Goal: Task Accomplishment & Management: Manage account settings

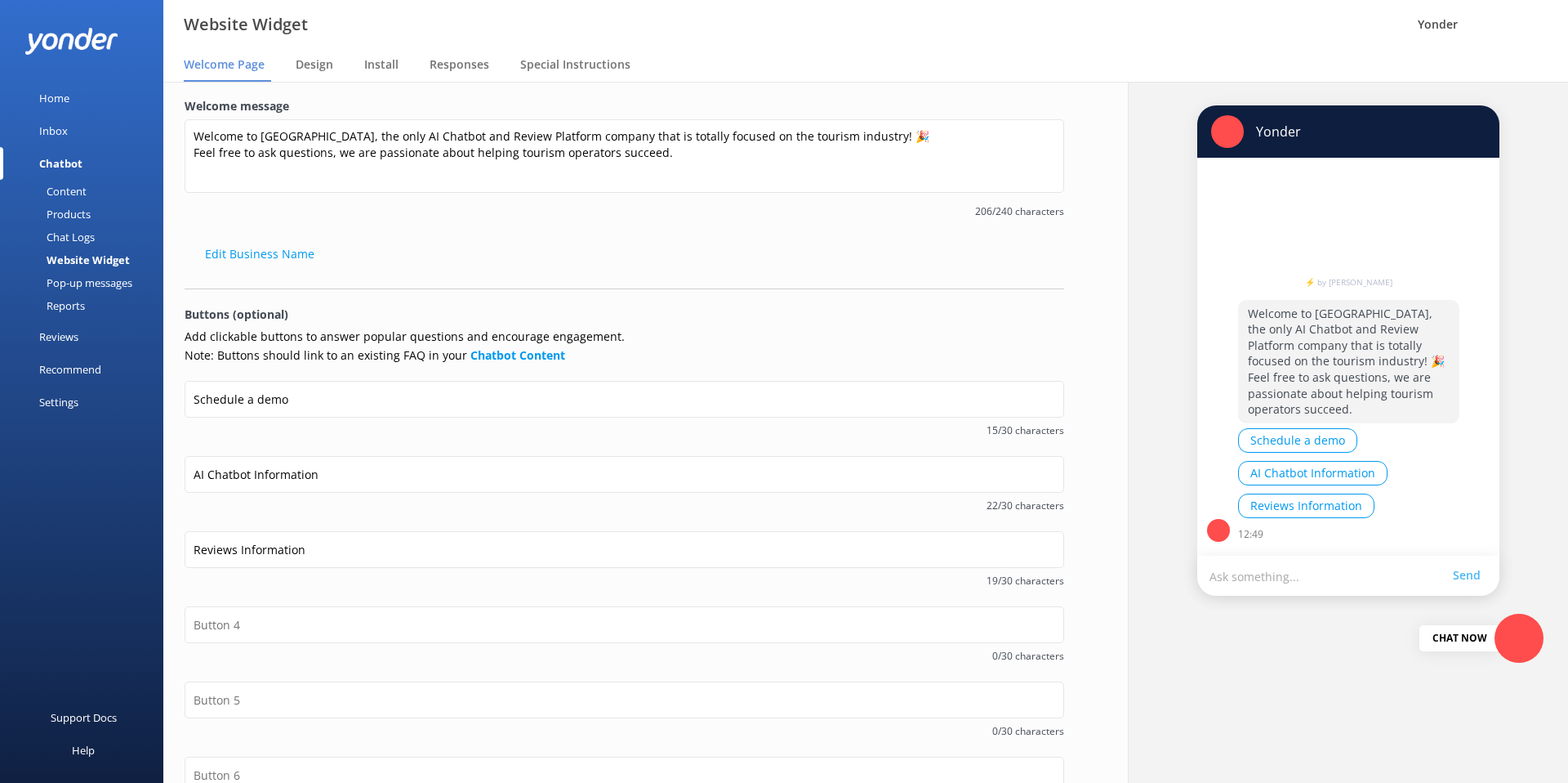
scroll to position [1, 0]
click at [435, 309] on p "Buttons (optional)" at bounding box center [623, 314] width 879 height 18
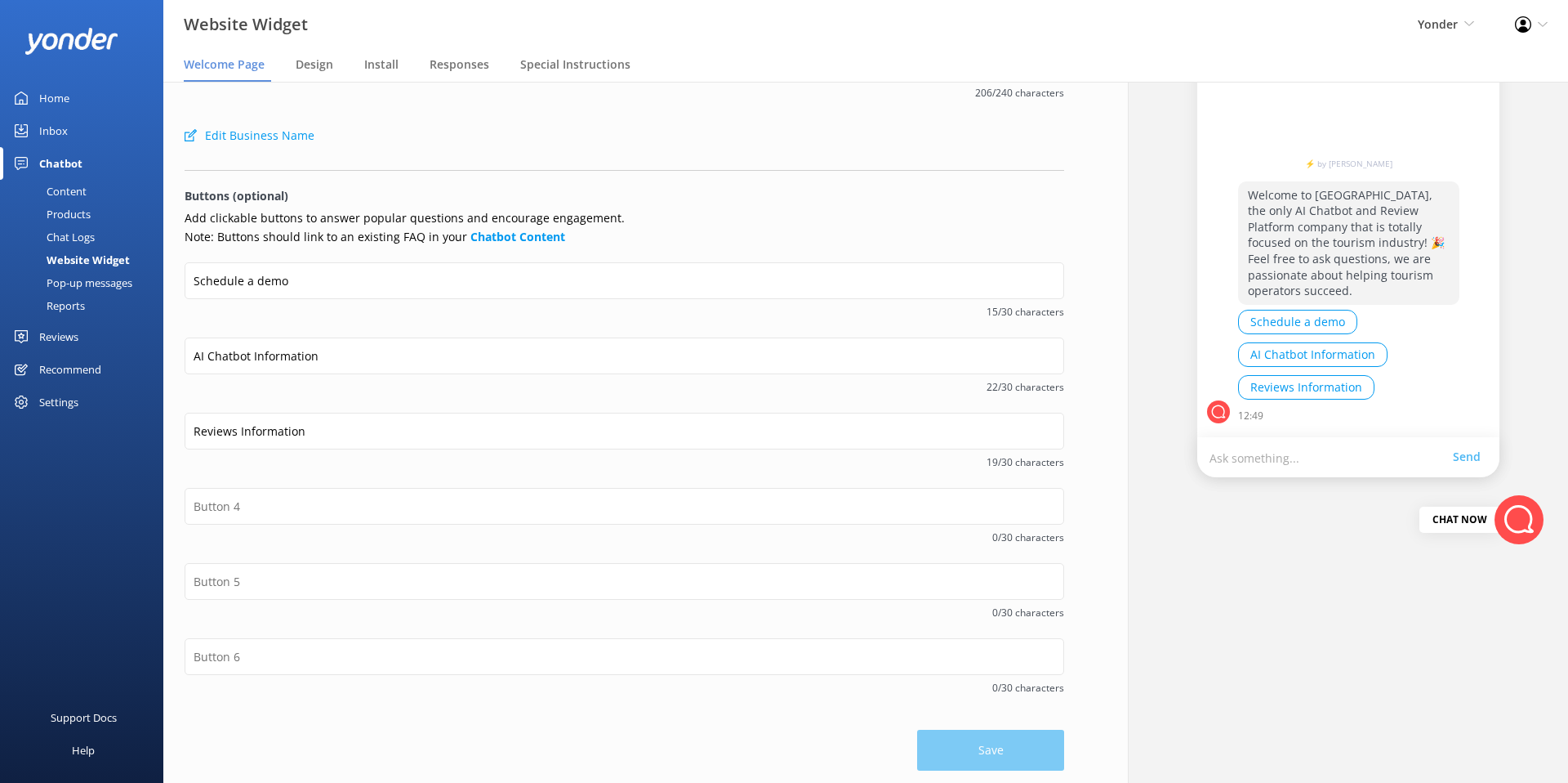
scroll to position [123, 0]
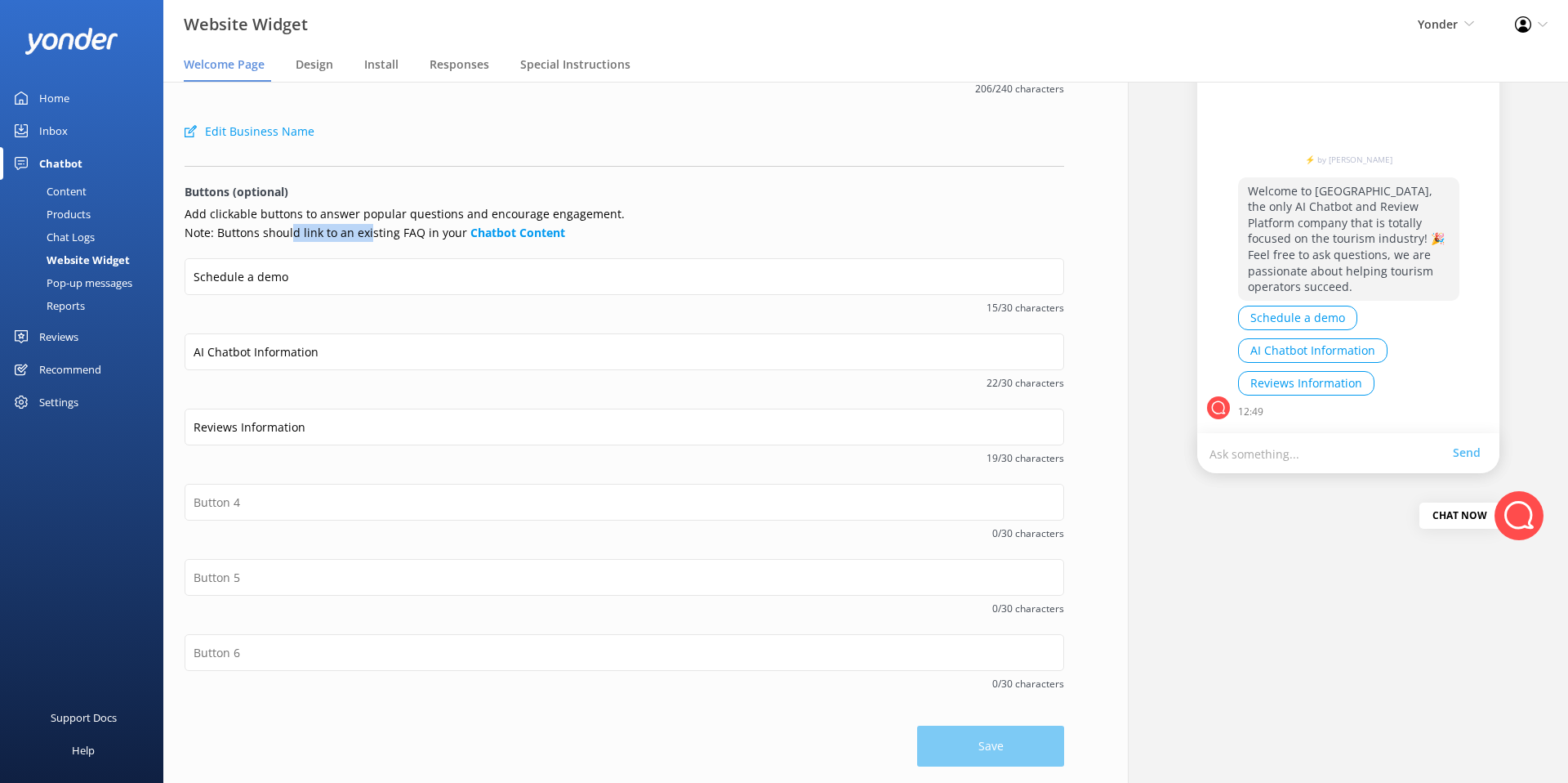
drag, startPoint x: 370, startPoint y: 232, endPoint x: 290, endPoint y: 228, distance: 80.1
click at [290, 228] on p "Add clickable buttons to answer popular questions and encourage engagement. Not…" at bounding box center [623, 223] width 879 height 37
click at [374, 216] on p "Add clickable buttons to answer popular questions and encourage engagement. Not…" at bounding box center [623, 223] width 879 height 37
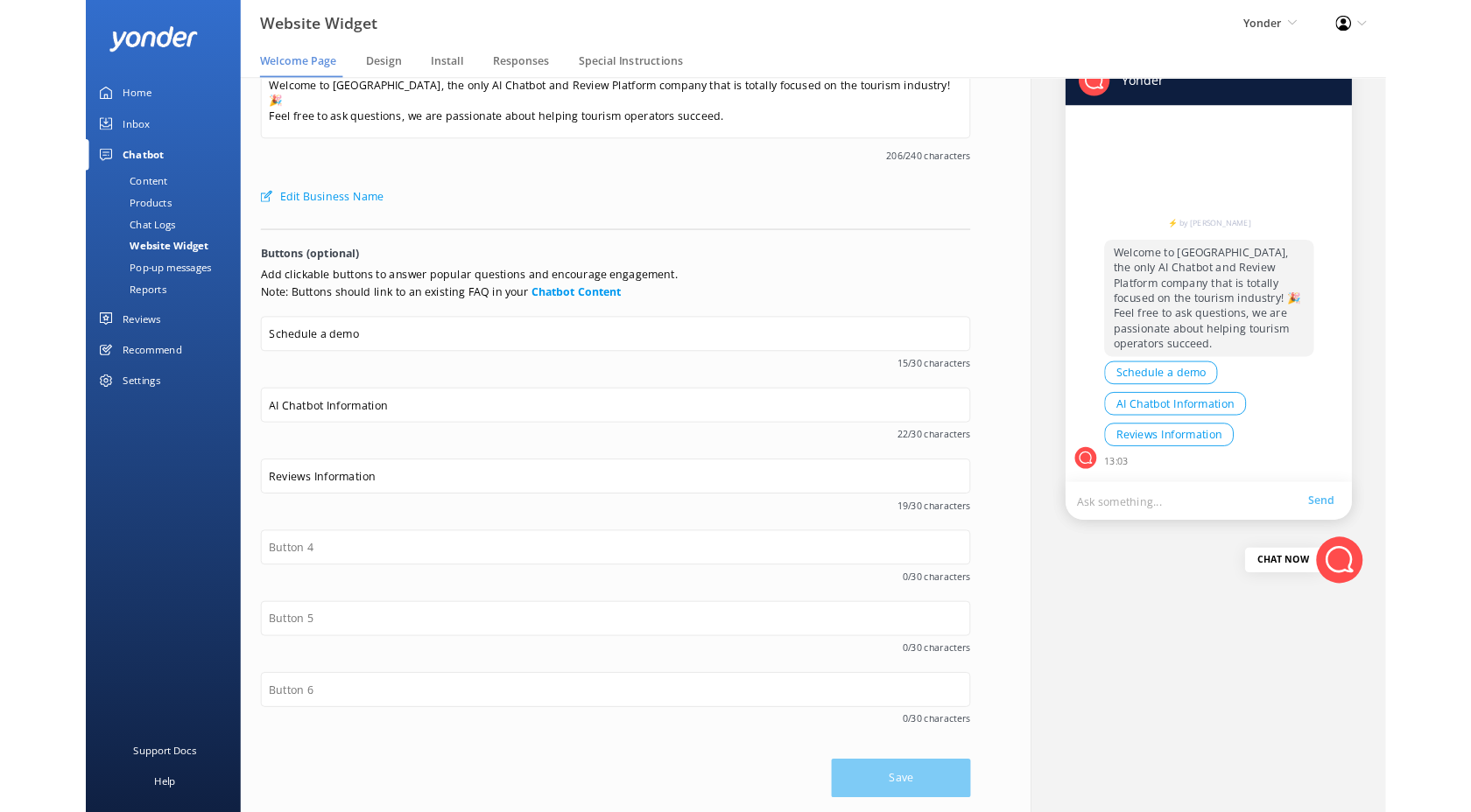
scroll to position [131, 0]
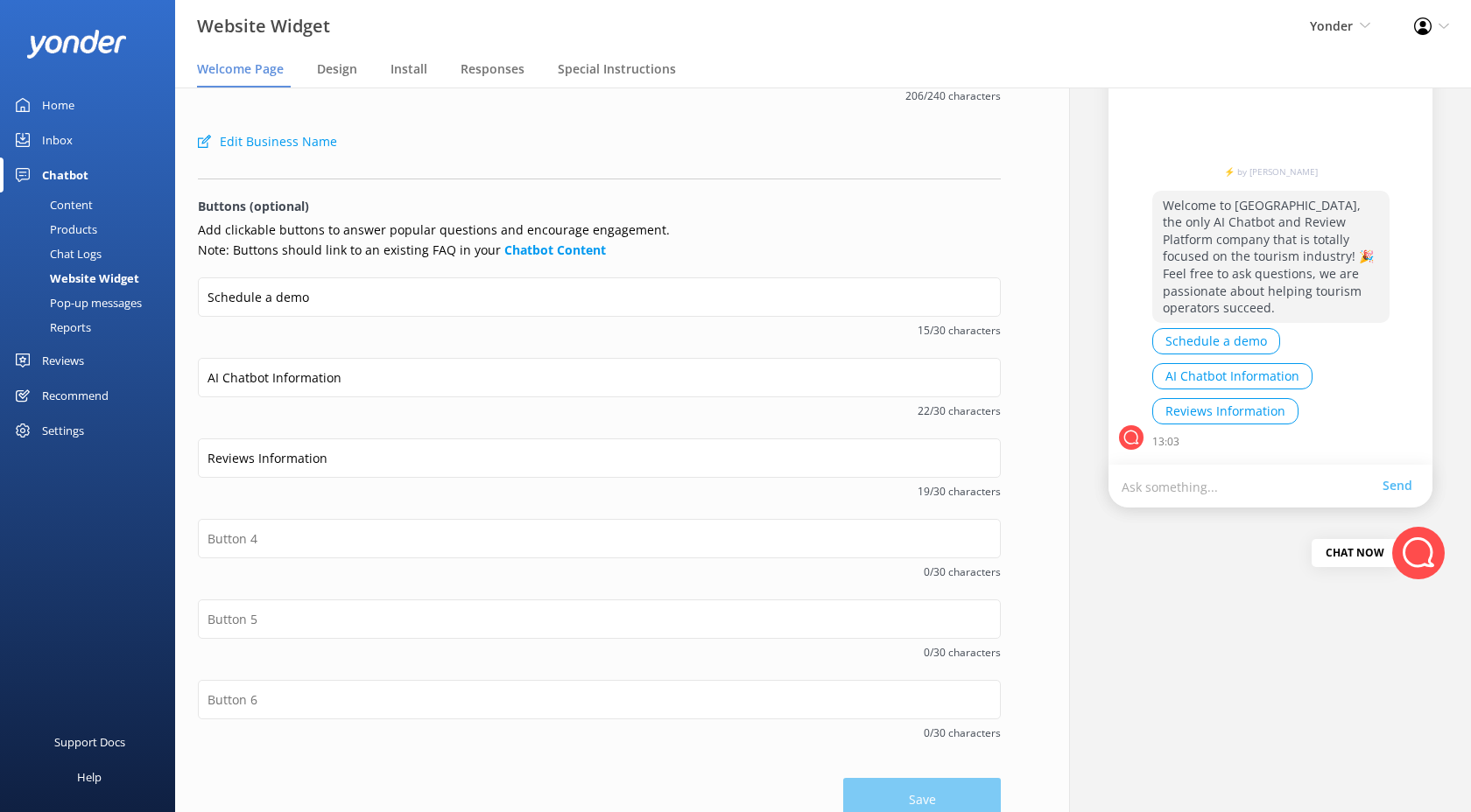
click at [941, 195] on form "Welcome message Welcome to [GEOGRAPHIC_DATA], the only AI Chatbot and Review Pl…" at bounding box center [598, 398] width 803 height 848
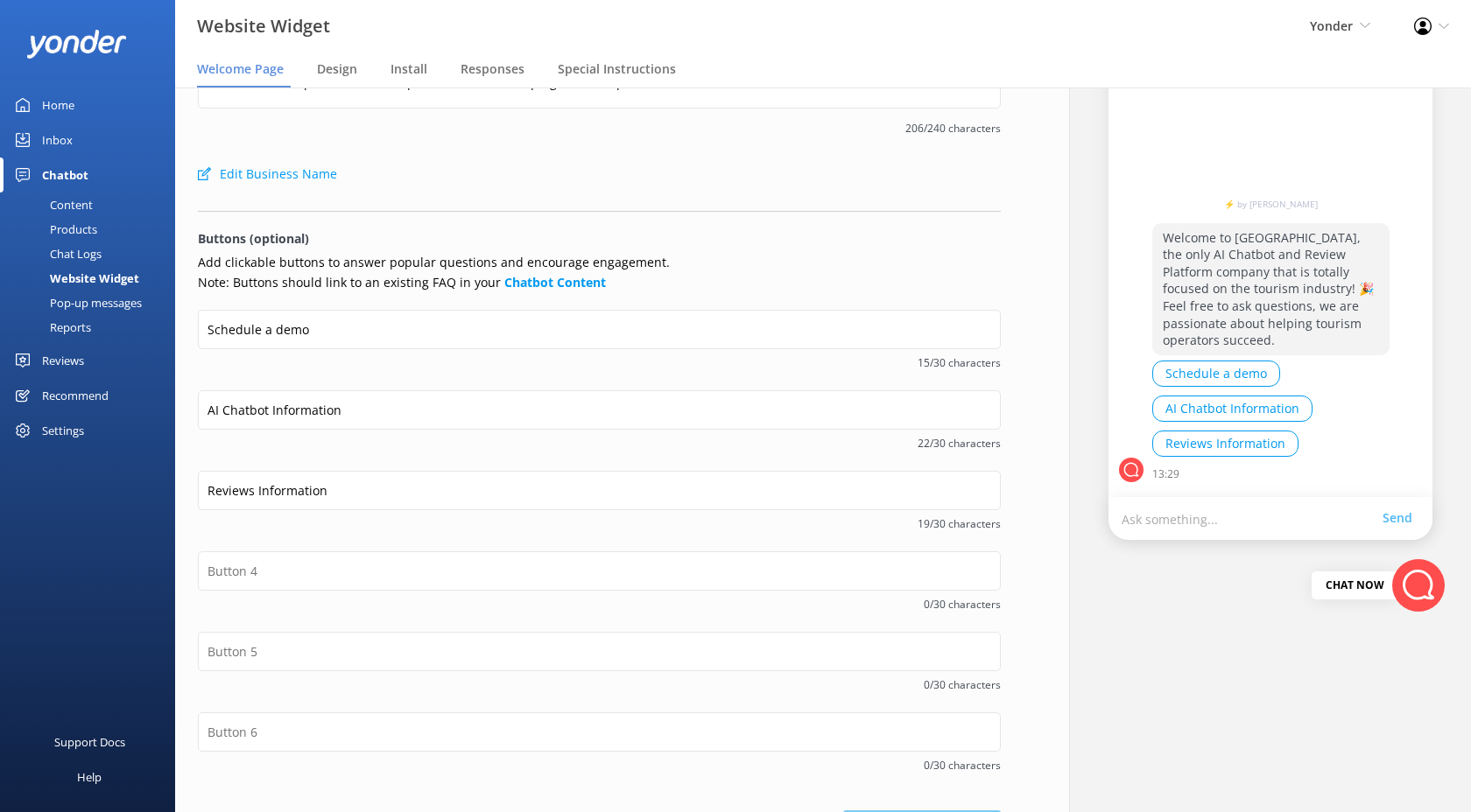
scroll to position [0, 0]
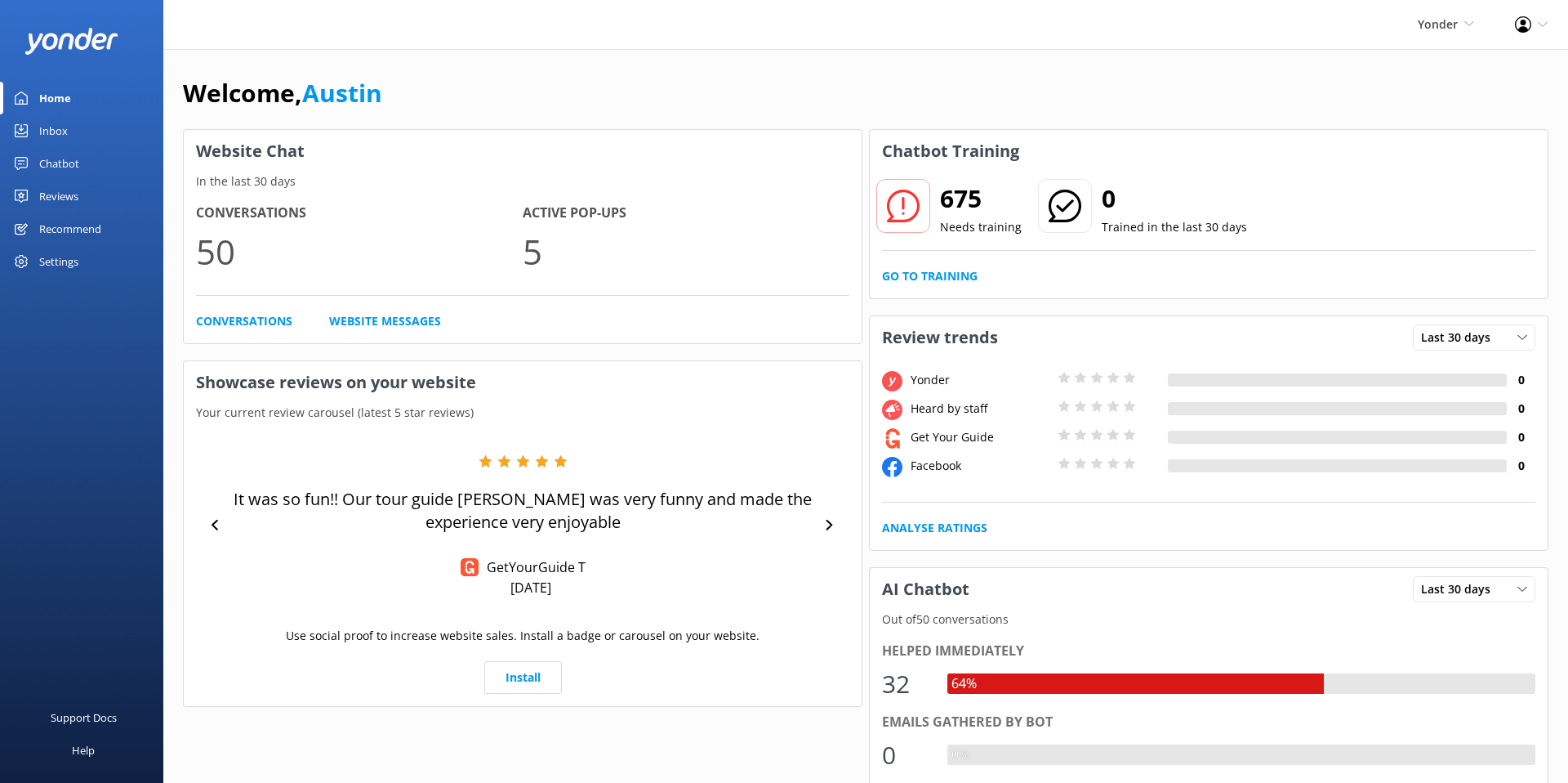
click at [70, 151] on div "Chatbot" at bounding box center [59, 163] width 40 height 33
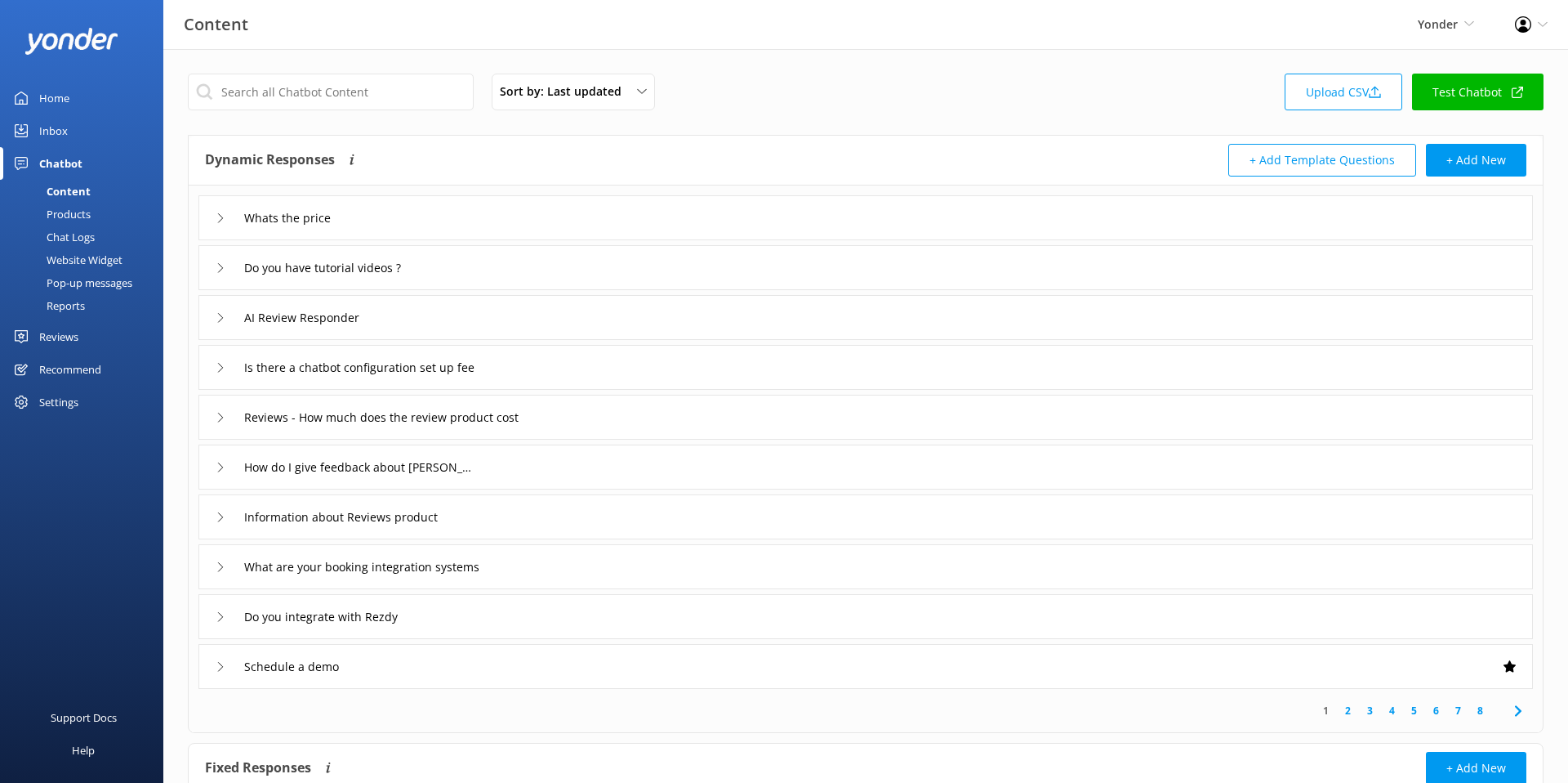
click at [95, 209] on link "Products" at bounding box center [87, 214] width 154 height 23
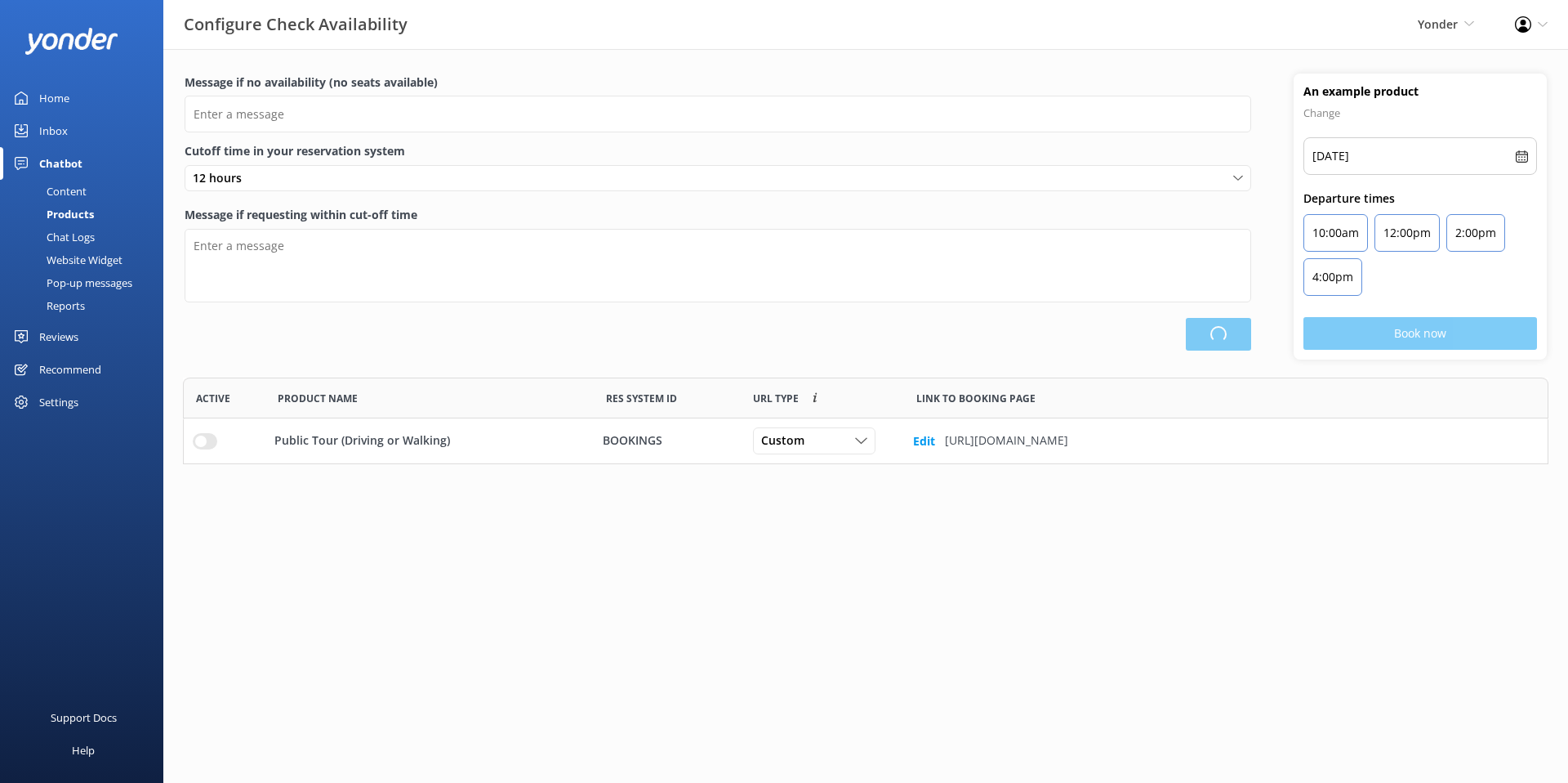
scroll to position [87, 1366]
type input "There are no seats available, please check an alternative day"
type textarea "Our online booking system closes {hours} prior to departure. Please contact us …"
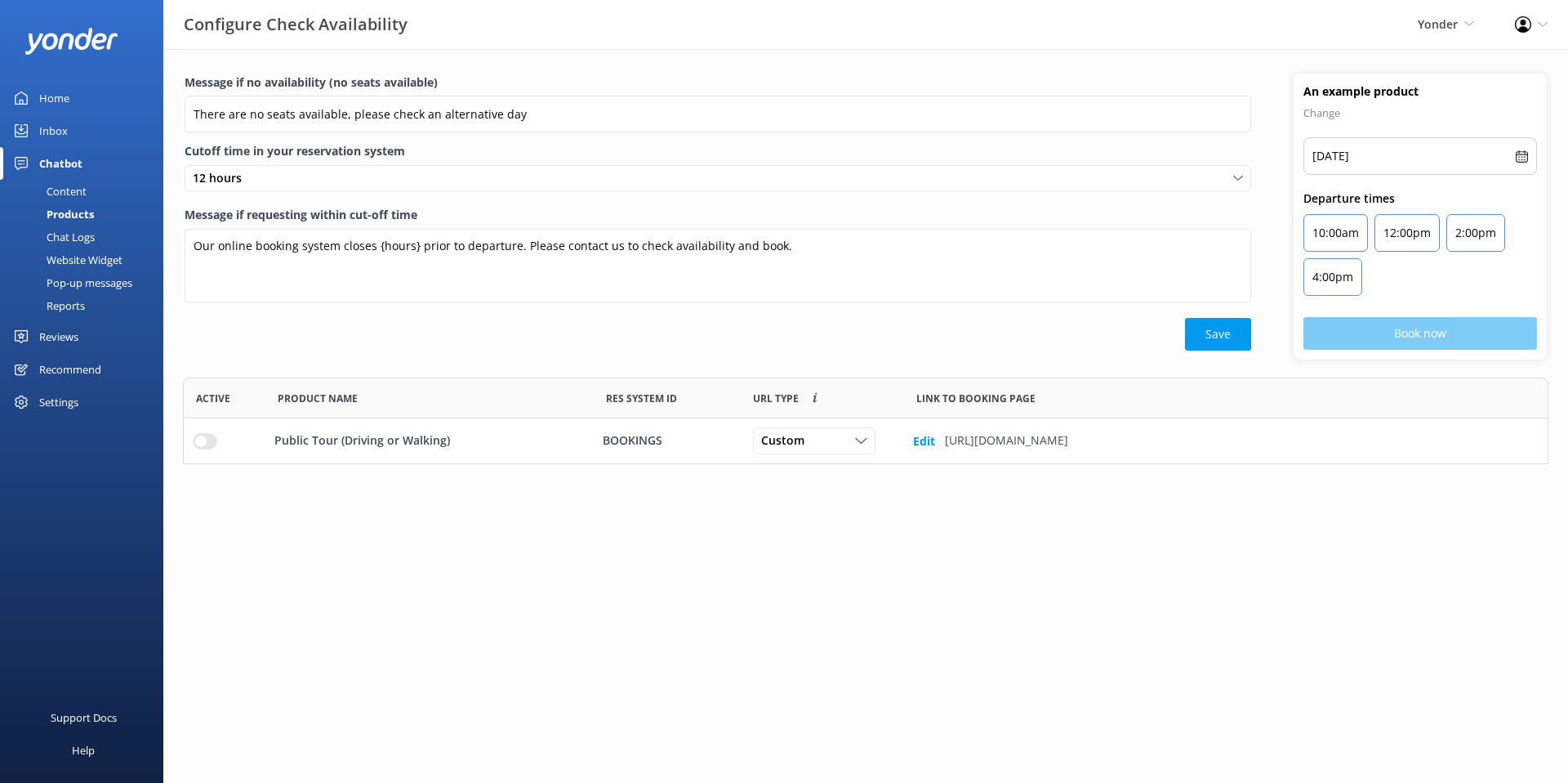
click at [1092, 331] on div "Save" at bounding box center [717, 334] width 1066 height 33
click at [81, 191] on div "Content" at bounding box center [48, 191] width 77 height 23
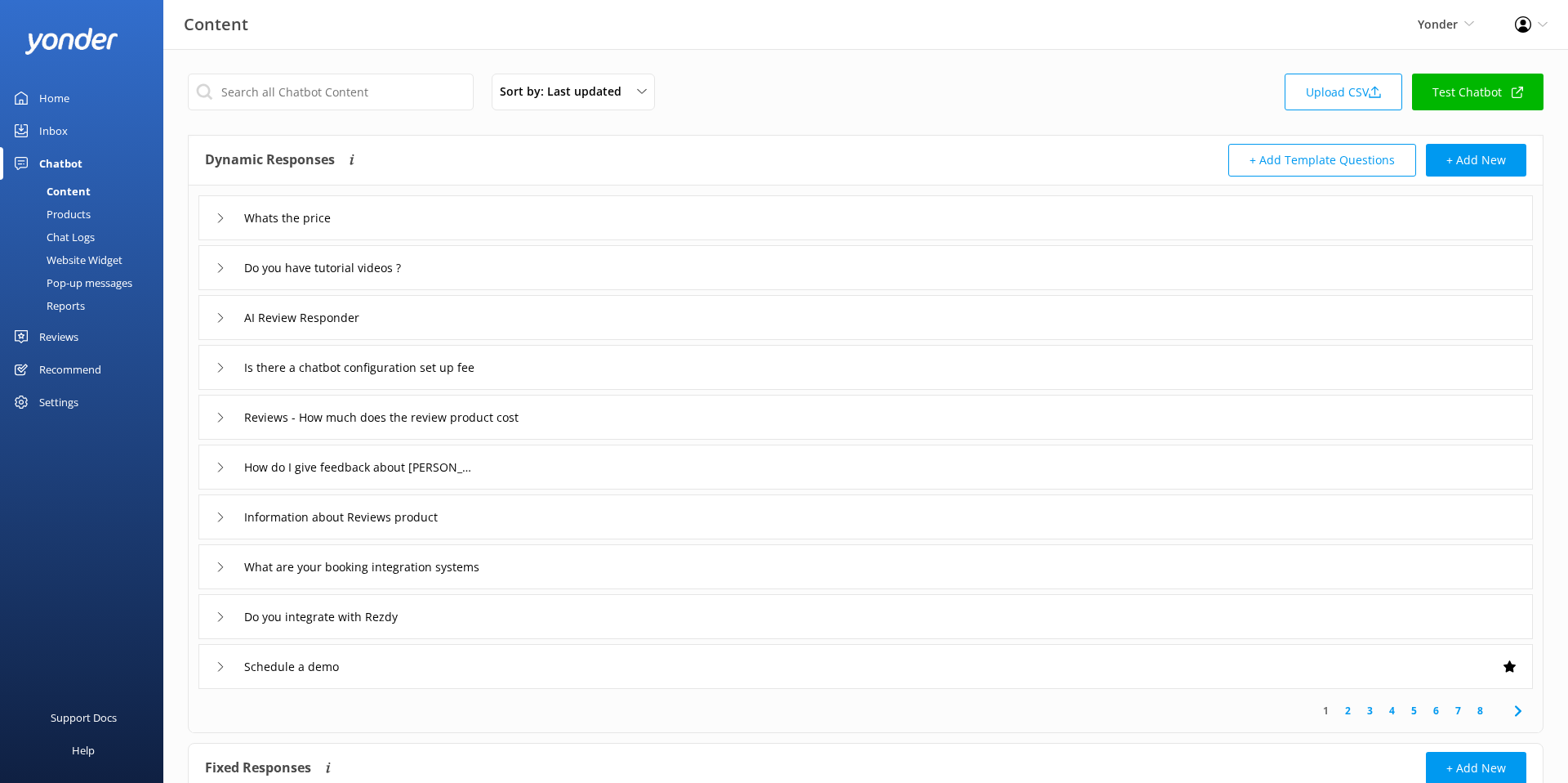
click at [212, 671] on div "Schedule a demo" at bounding box center [866, 667] width 1335 height 45
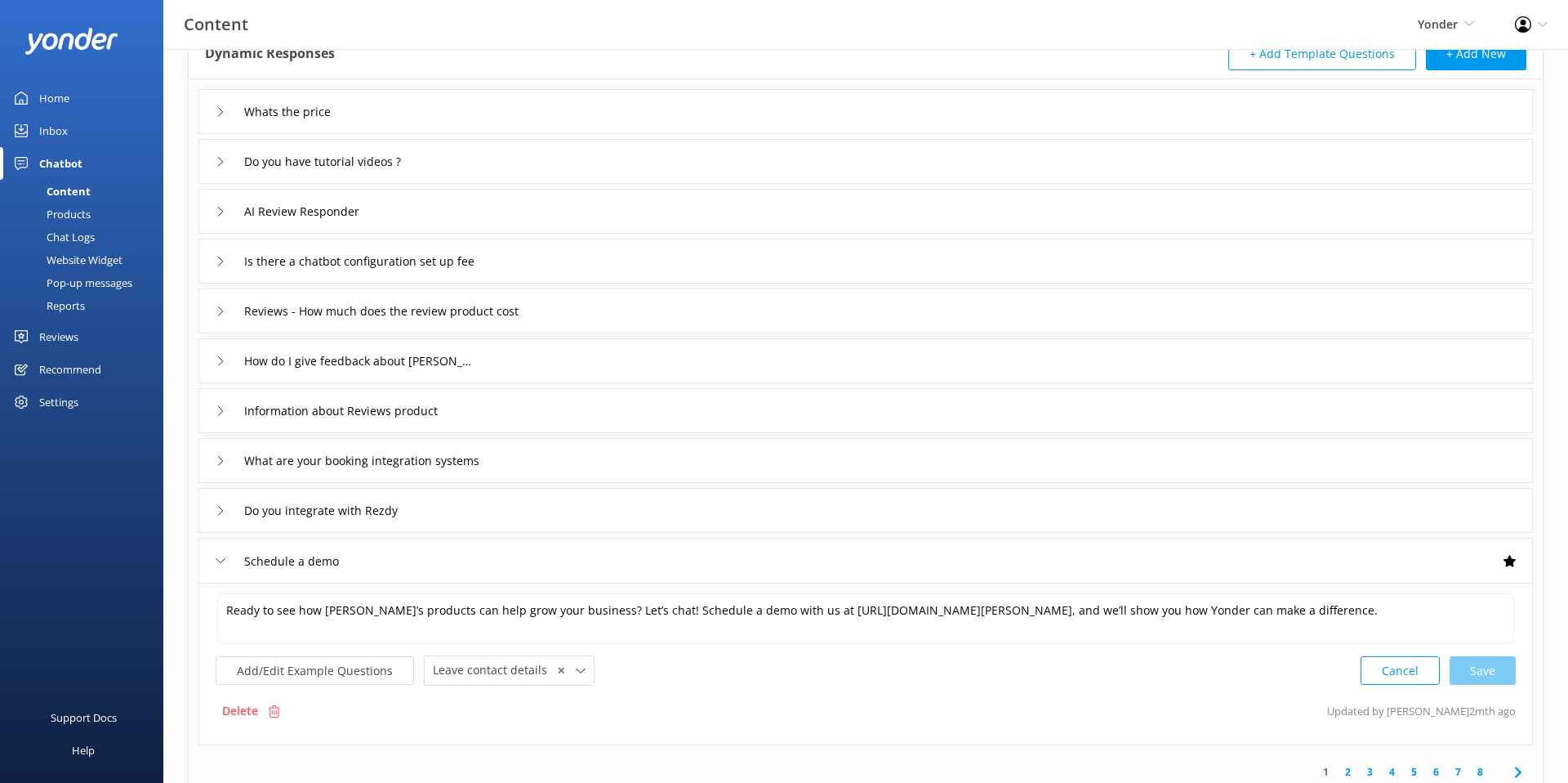
scroll to position [115, 0]
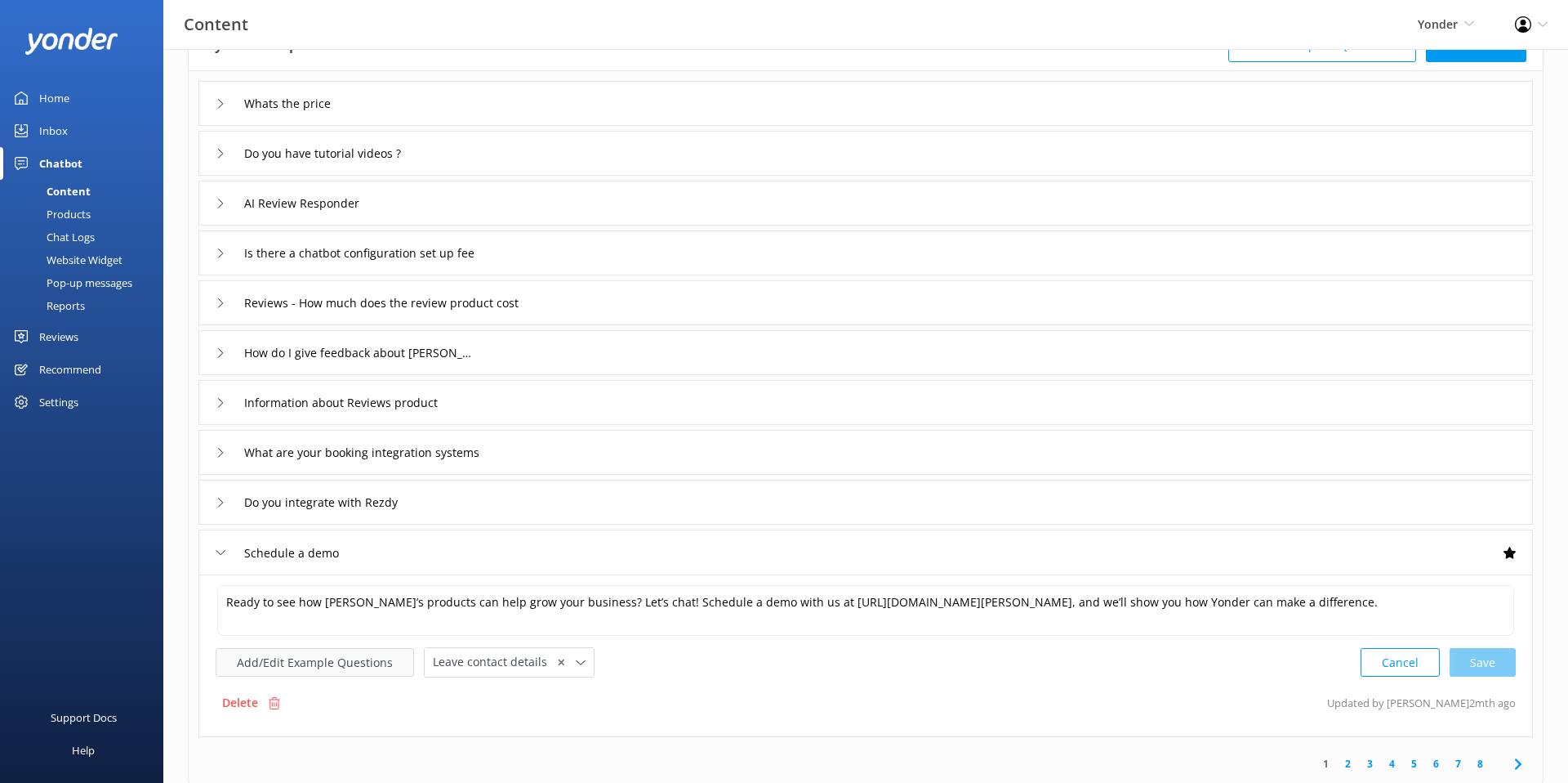
click at [296, 669] on button "Add/Edit Example Questions" at bounding box center [315, 662] width 199 height 29
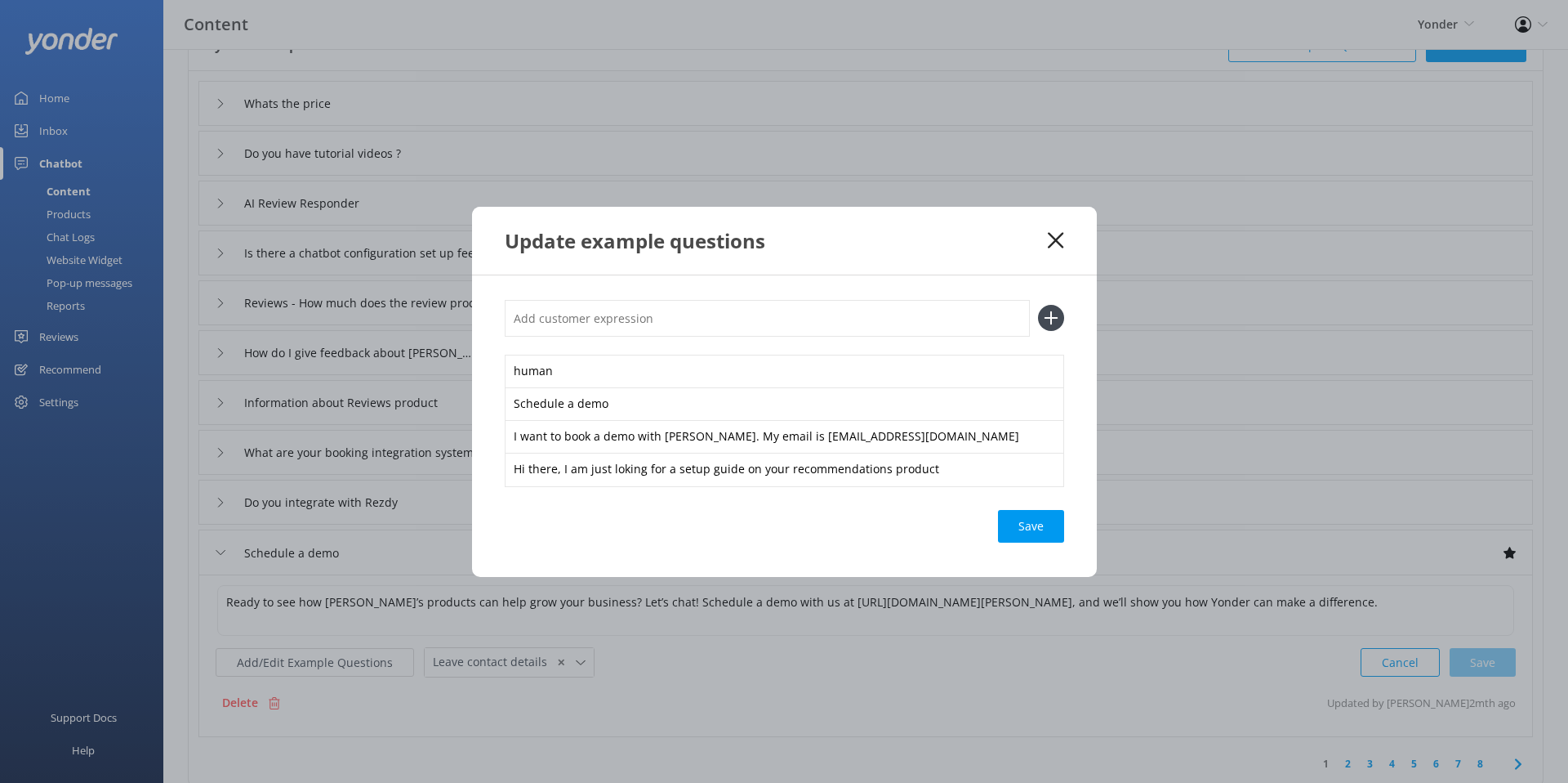
click at [1059, 237] on use at bounding box center [1055, 239] width 15 height 15
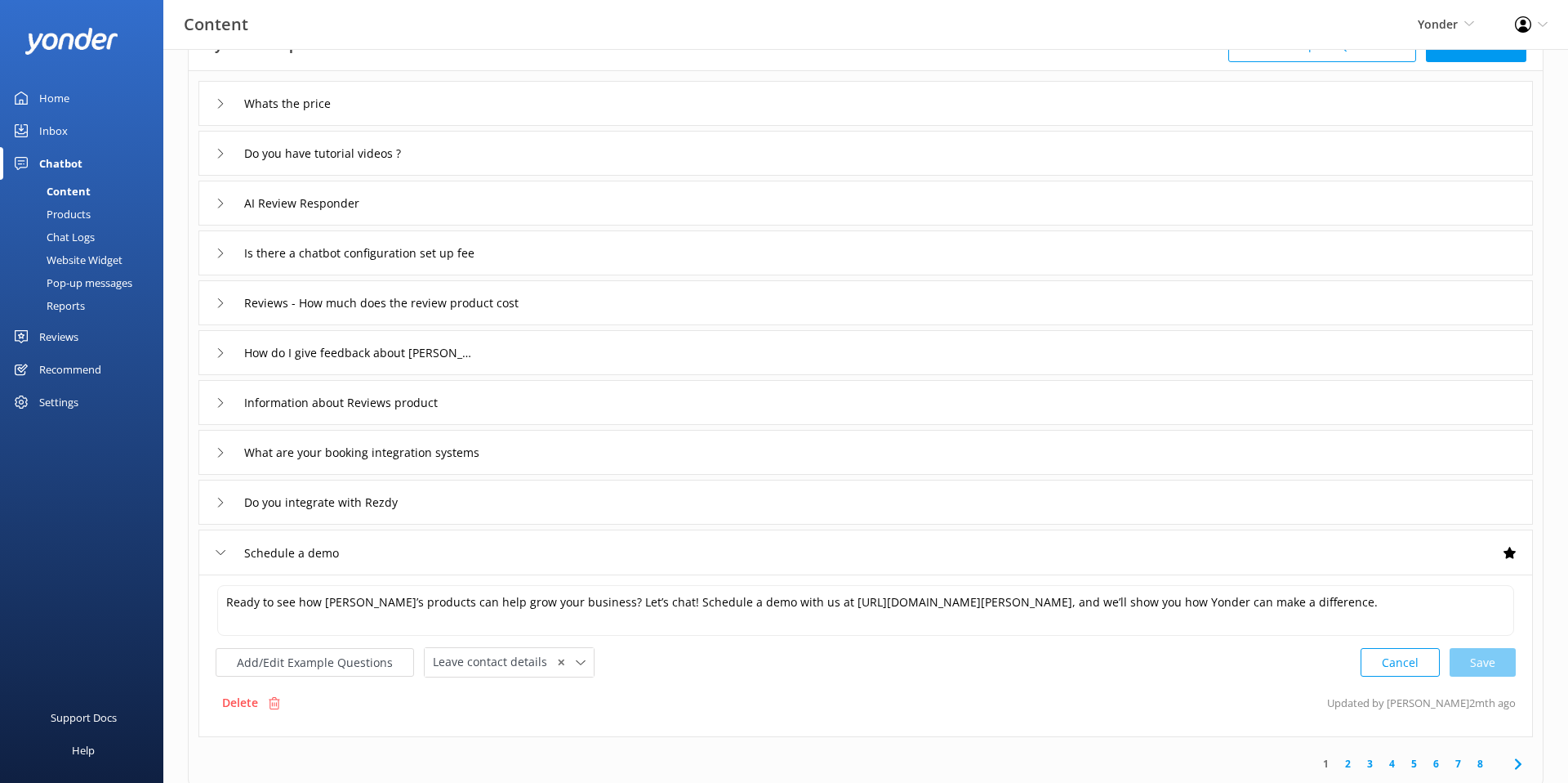
click at [776, 663] on div "Add/Edit Example Questions Leave contact details ✕ Leave contact details Check …" at bounding box center [866, 662] width 1301 height 30
click at [183, 101] on div "Sort by: Last updated Title (A-Z) Last updated Upload CSV Test Chatbot Dynamic …" at bounding box center [866, 447] width 1405 height 1026
click at [760, 704] on div "Delete Updated by Mikayla 2mth ago" at bounding box center [866, 702] width 1301 height 31
click at [719, 670] on div "Add/Edit Example Questions Leave contact details ✕ Leave contact details Check …" at bounding box center [866, 662] width 1301 height 30
click at [700, 670] on div "Add/Edit Example Questions Leave contact details ✕ Leave contact details Check …" at bounding box center [866, 662] width 1301 height 30
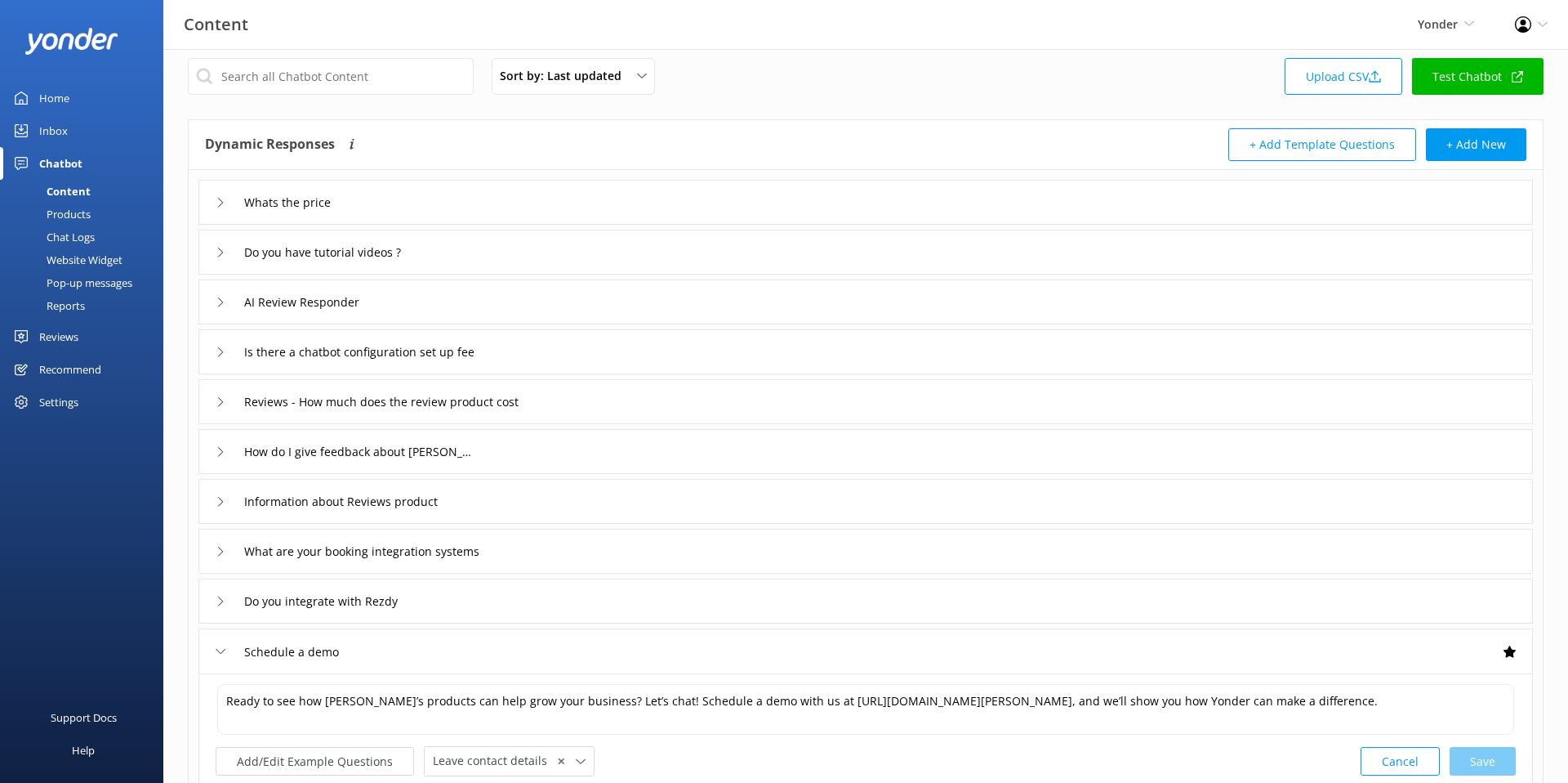
scroll to position [0, 0]
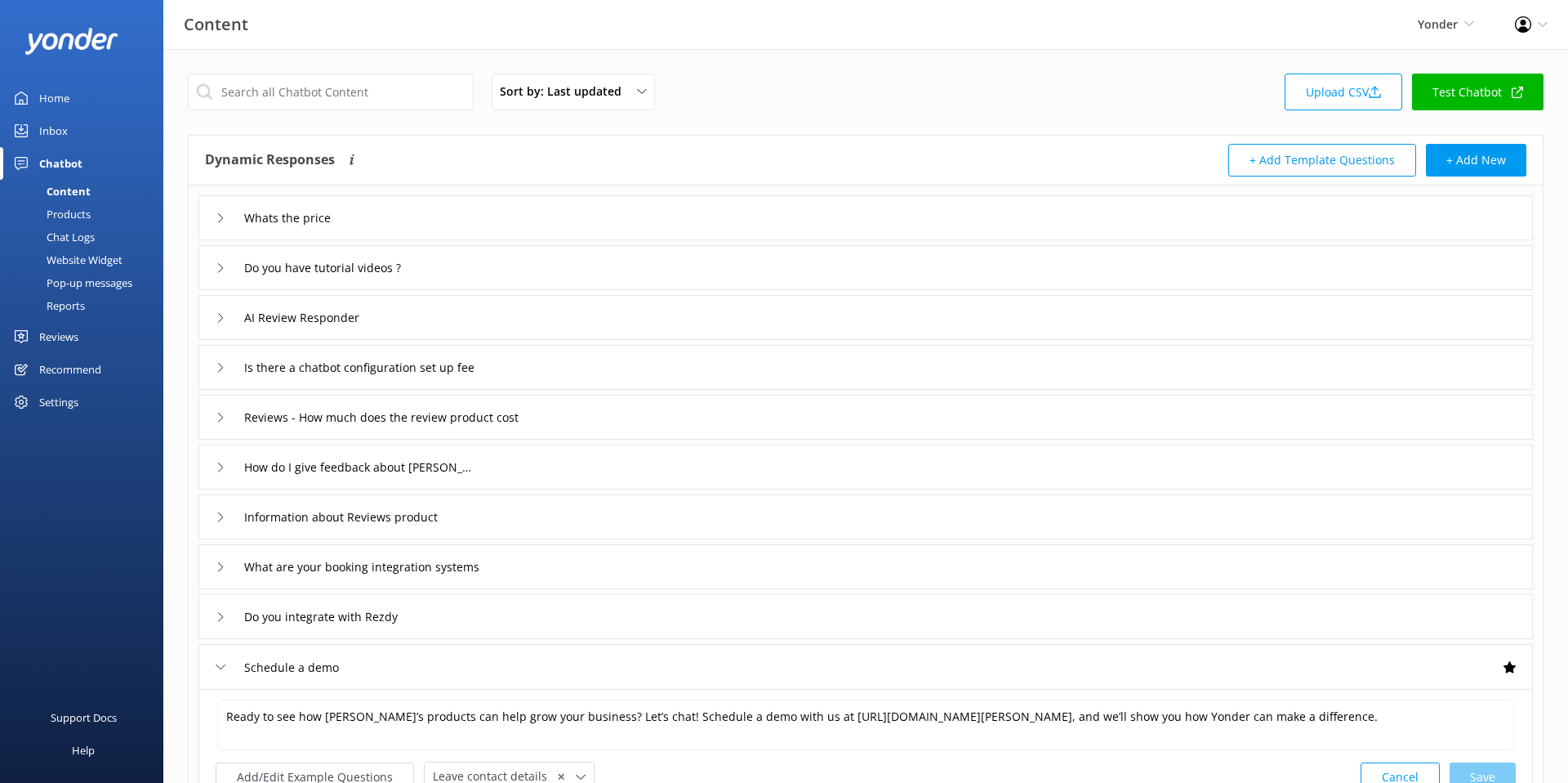
click at [687, 118] on div "Sort by: Last updated Title (A-Z) Last updated Upload CSV Test Chatbot" at bounding box center [866, 97] width 1356 height 47
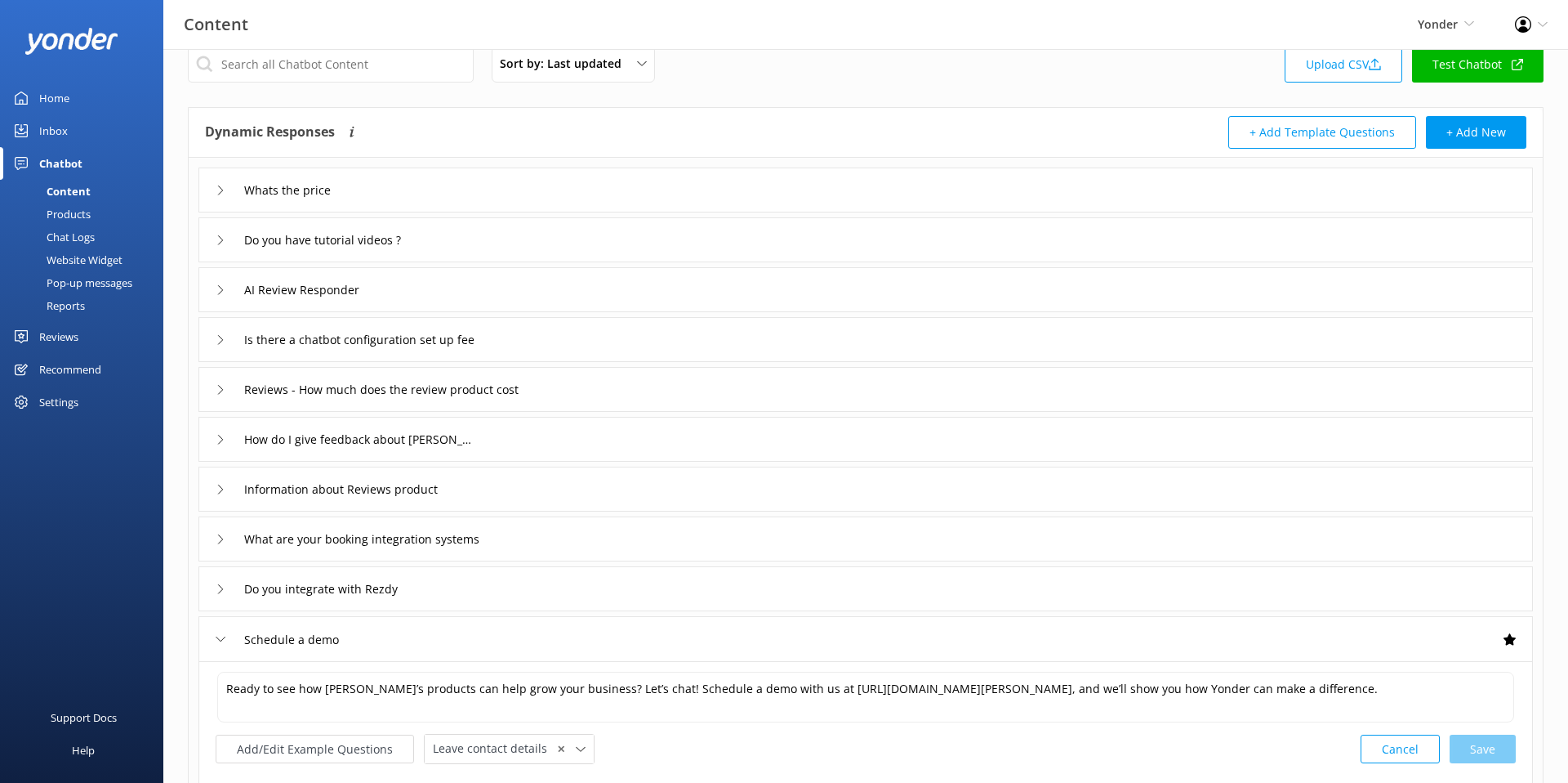
scroll to position [30, 0]
click at [673, 94] on div "Sort by: Last updated Title (A-Z) Last updated Upload CSV Test Chatbot Dynamic …" at bounding box center [866, 532] width 1405 height 1026
click at [454, 595] on div "Do you integrate with Rezdy" at bounding box center [866, 586] width 1335 height 45
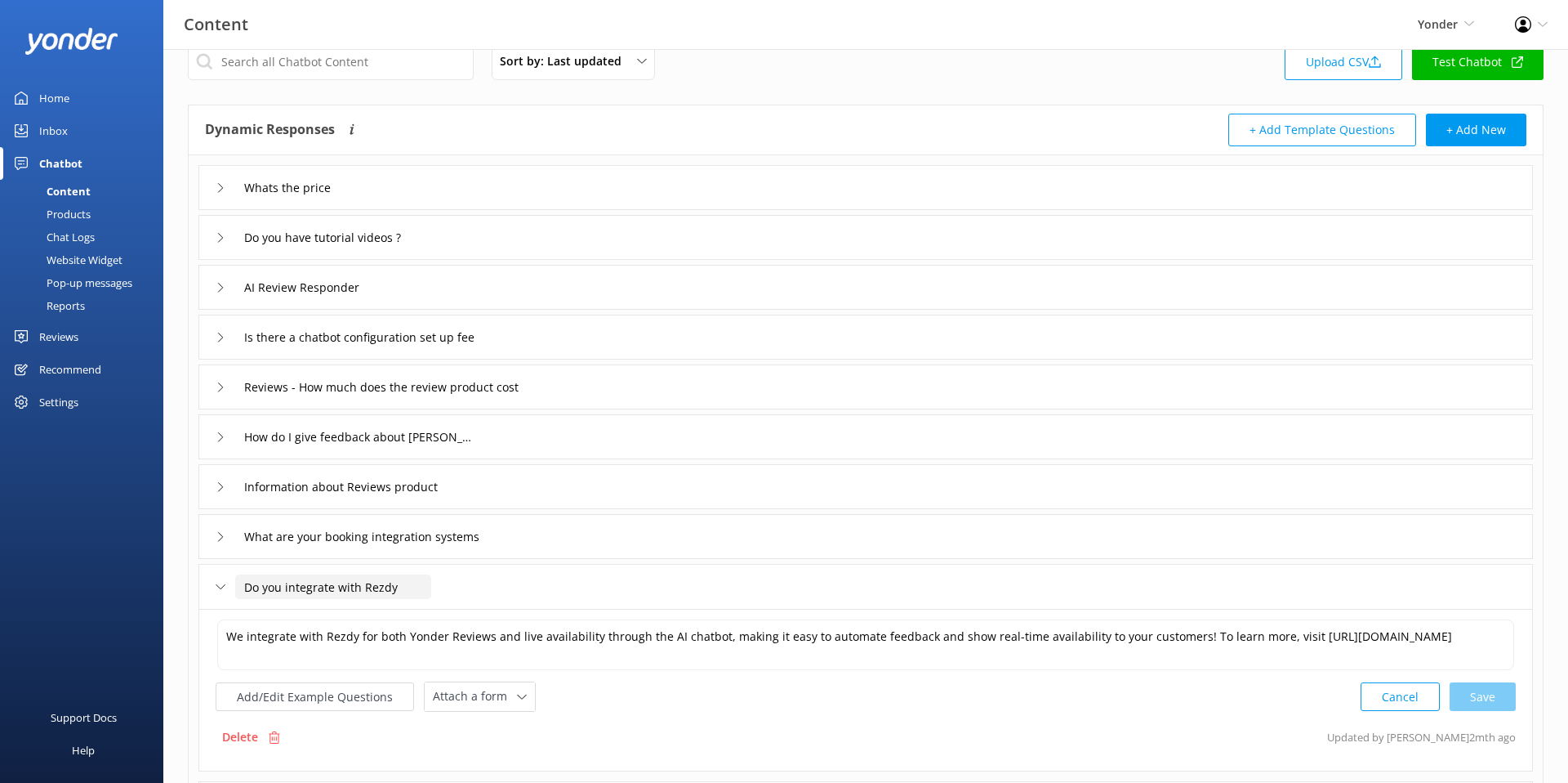
click at [411, 578] on input "Do you integrate with Rezdy" at bounding box center [333, 586] width 196 height 24
drag, startPoint x: 490, startPoint y: 583, endPoint x: 478, endPoint y: 585, distance: 12.2
click at [490, 583] on div "Do you integrate with Rezdy" at bounding box center [866, 586] width 1335 height 45
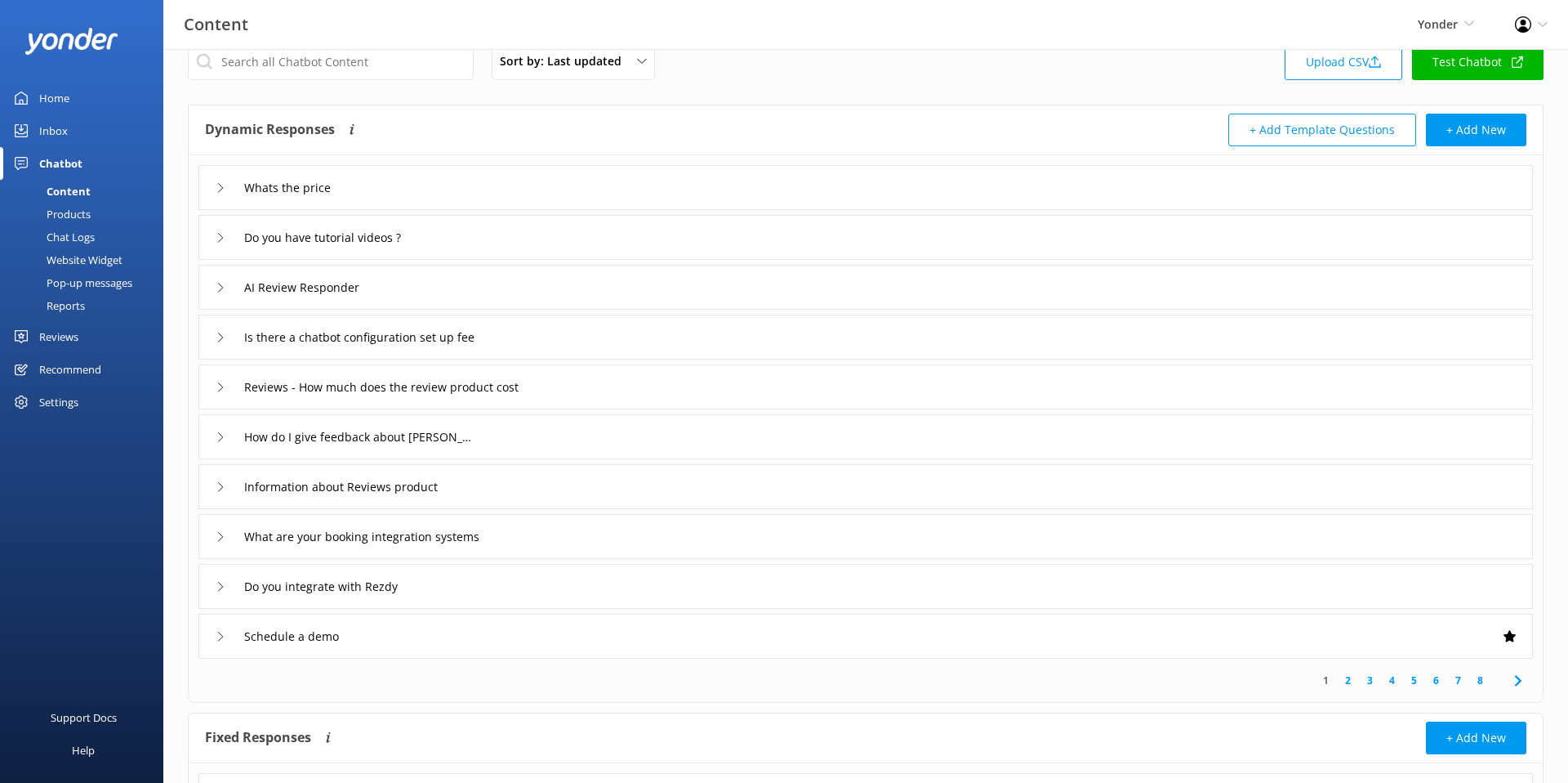
click at [538, 626] on div "Schedule a demo" at bounding box center [866, 636] width 1335 height 45
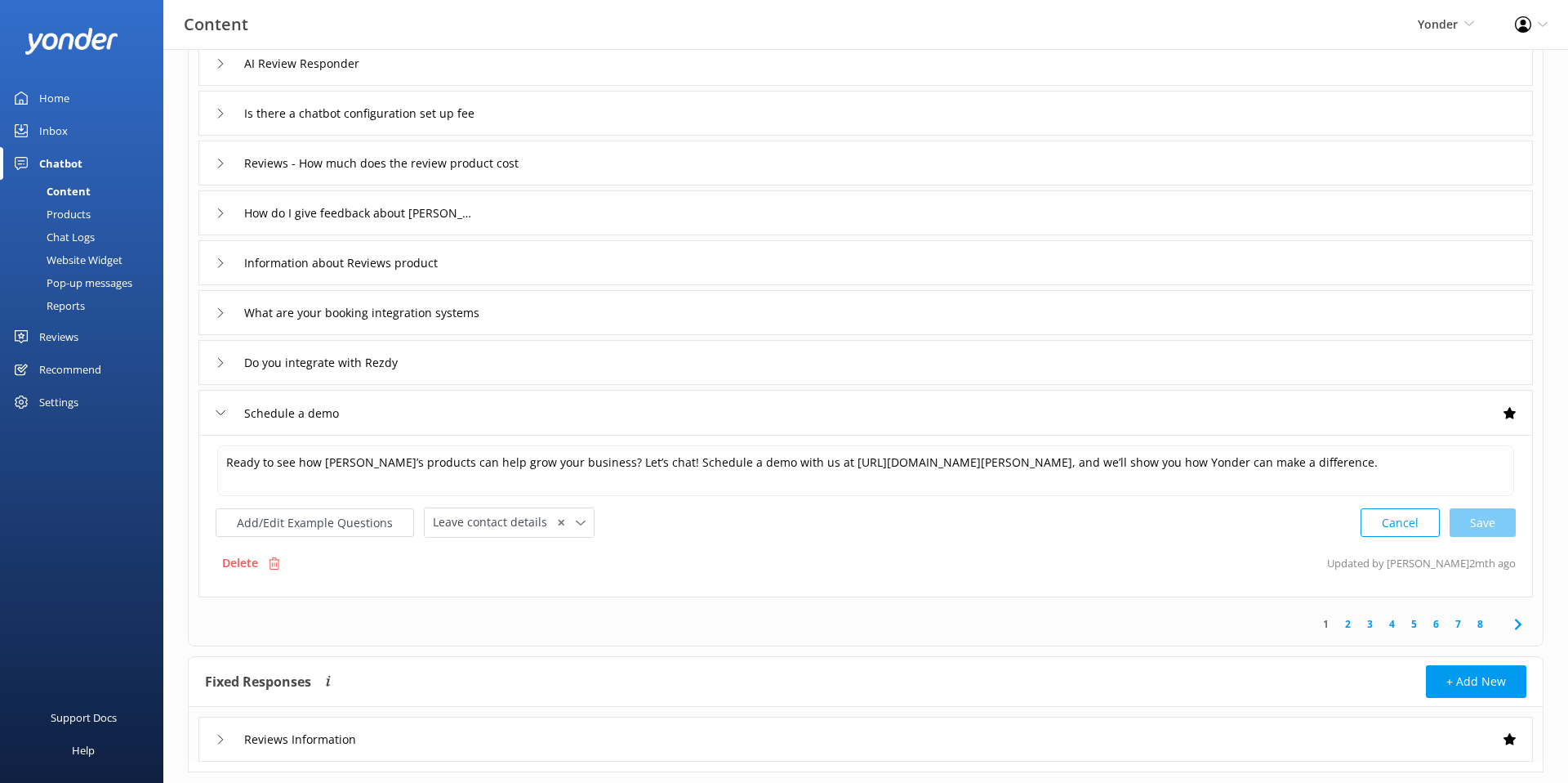
scroll to position [293, 0]
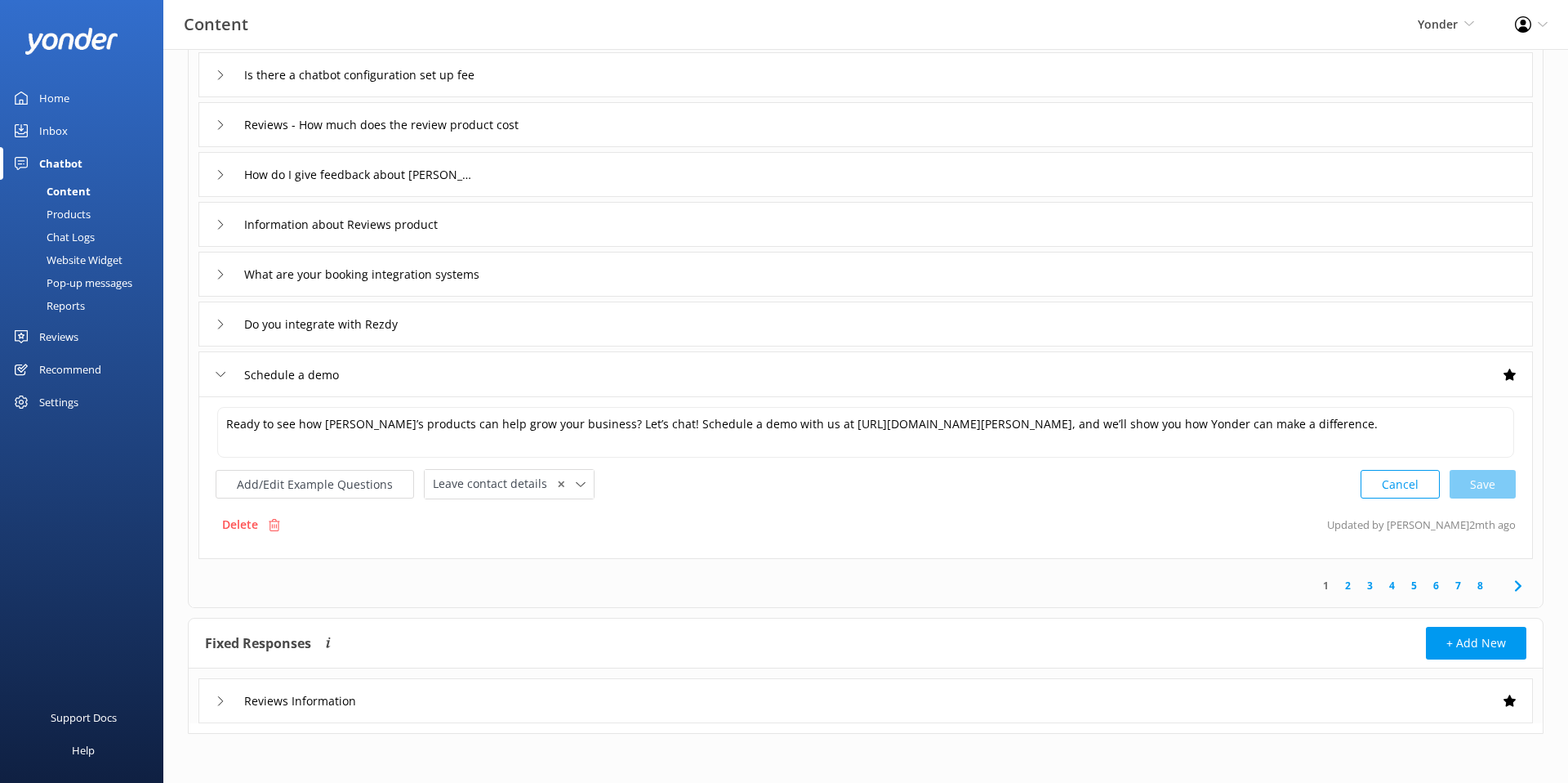
click at [720, 707] on div "Reviews Information" at bounding box center [866, 701] width 1335 height 45
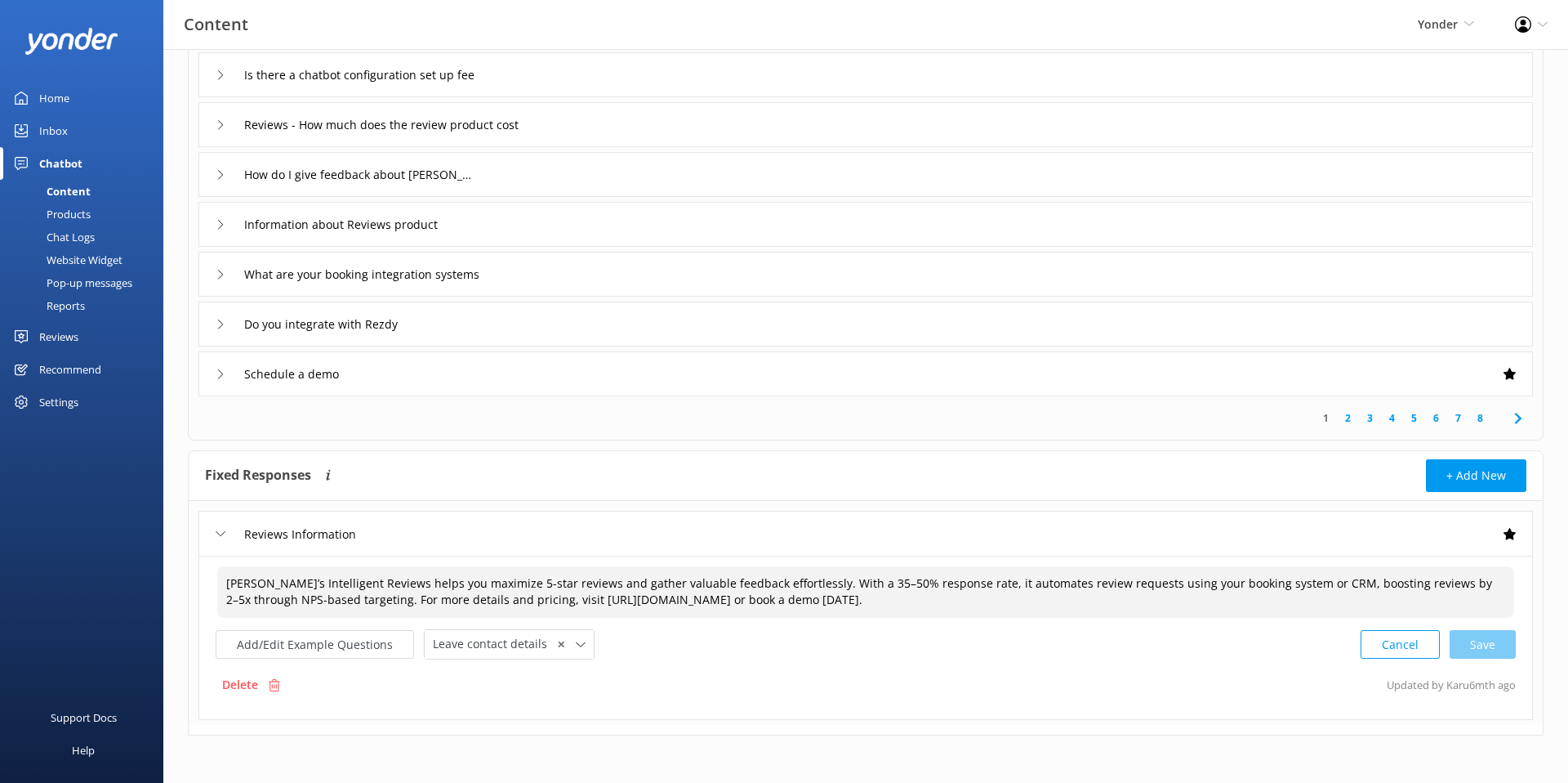
click at [911, 602] on textarea "Yonder’s Intelligent Reviews helps you maximize 5-star reviews and gather valua…" at bounding box center [866, 592] width 1297 height 52
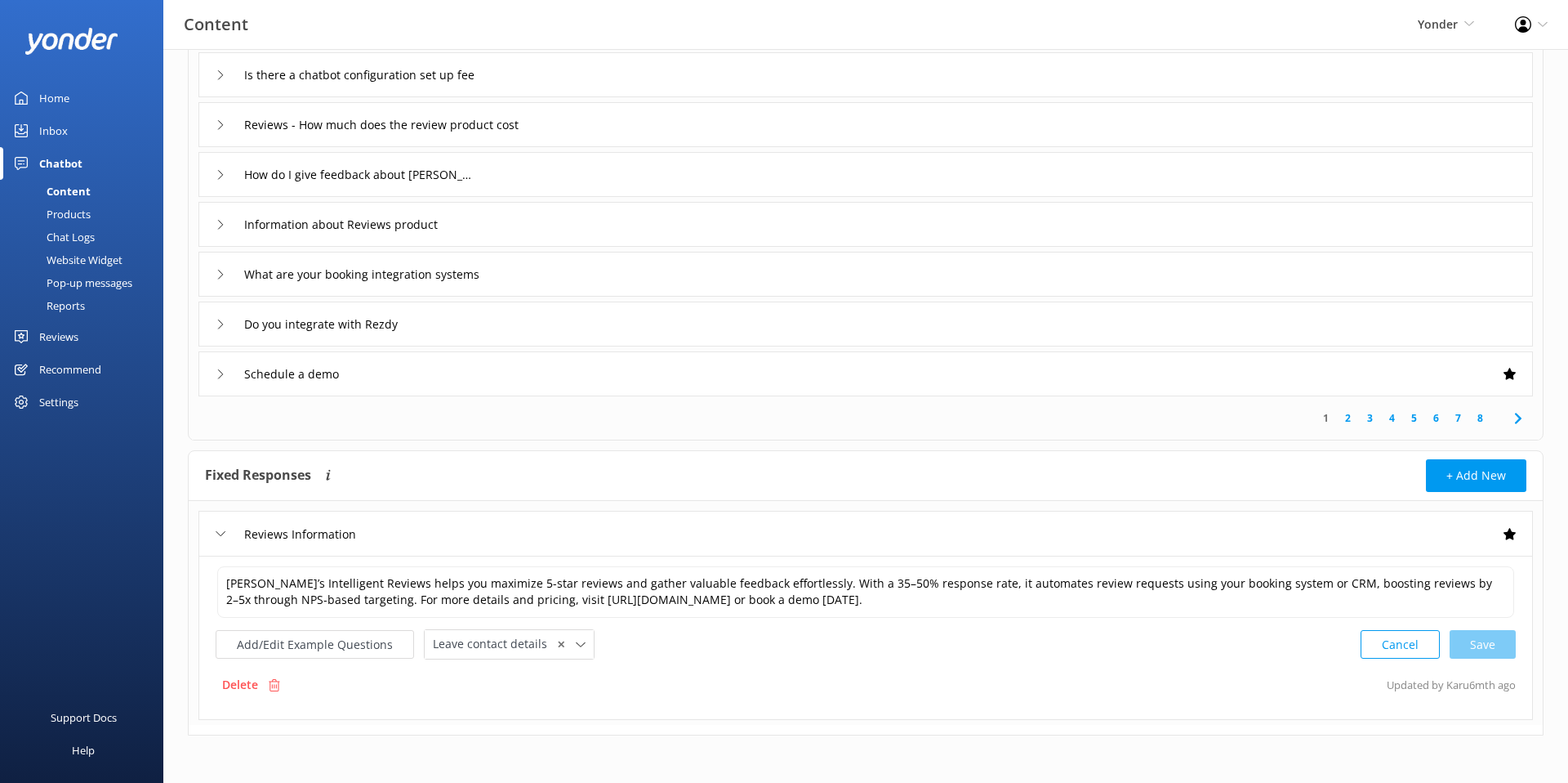
click at [679, 481] on div "Fixed Responses The chatbot will provide the exact word-for-word response you a…" at bounding box center [535, 475] width 661 height 33
click at [706, 447] on div "Sort by: Last updated Title (A-Z) Last updated Upload CSV Test Chatbot Dynamic …" at bounding box center [866, 268] width 1405 height 1028
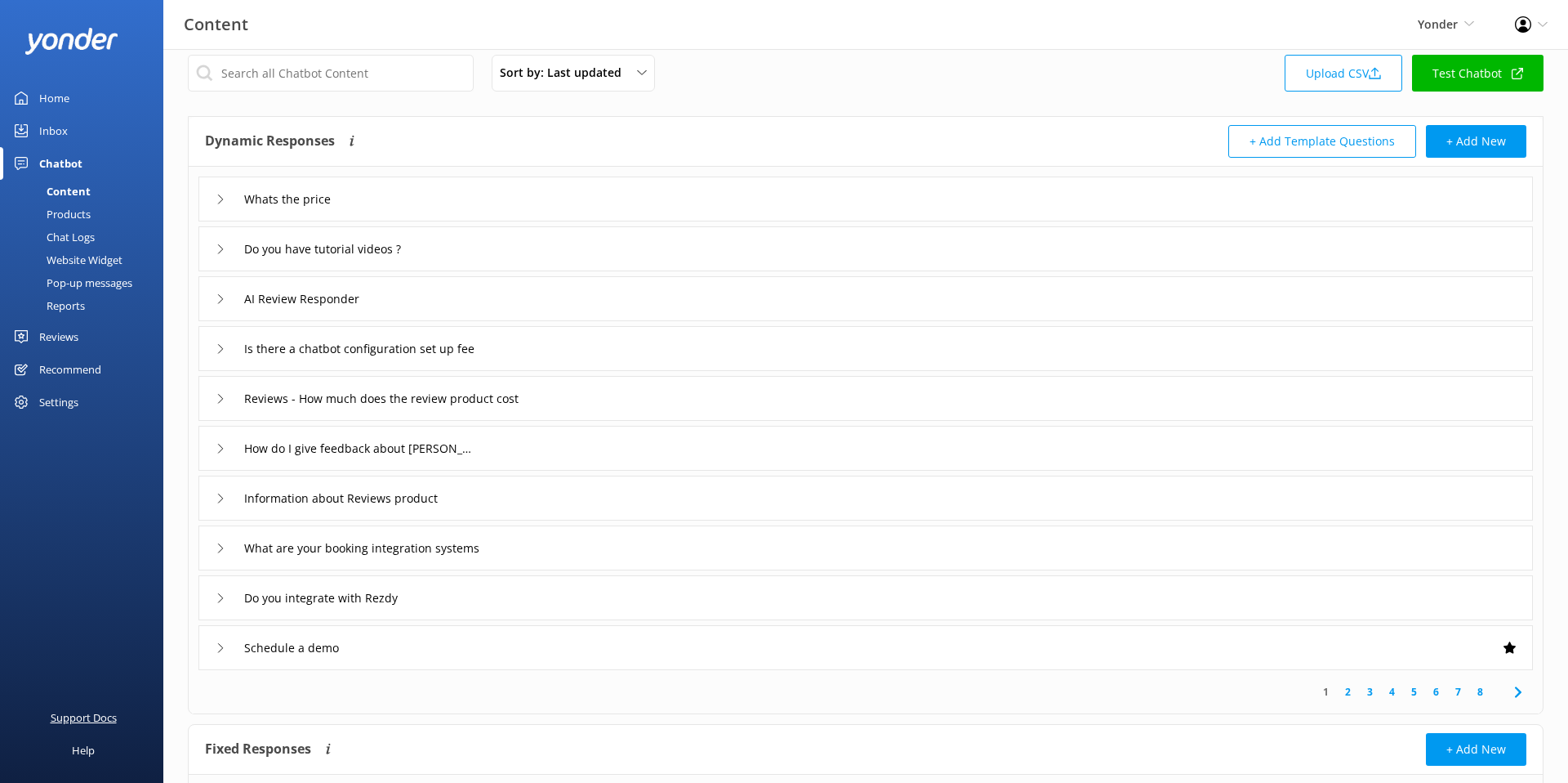
scroll to position [0, 0]
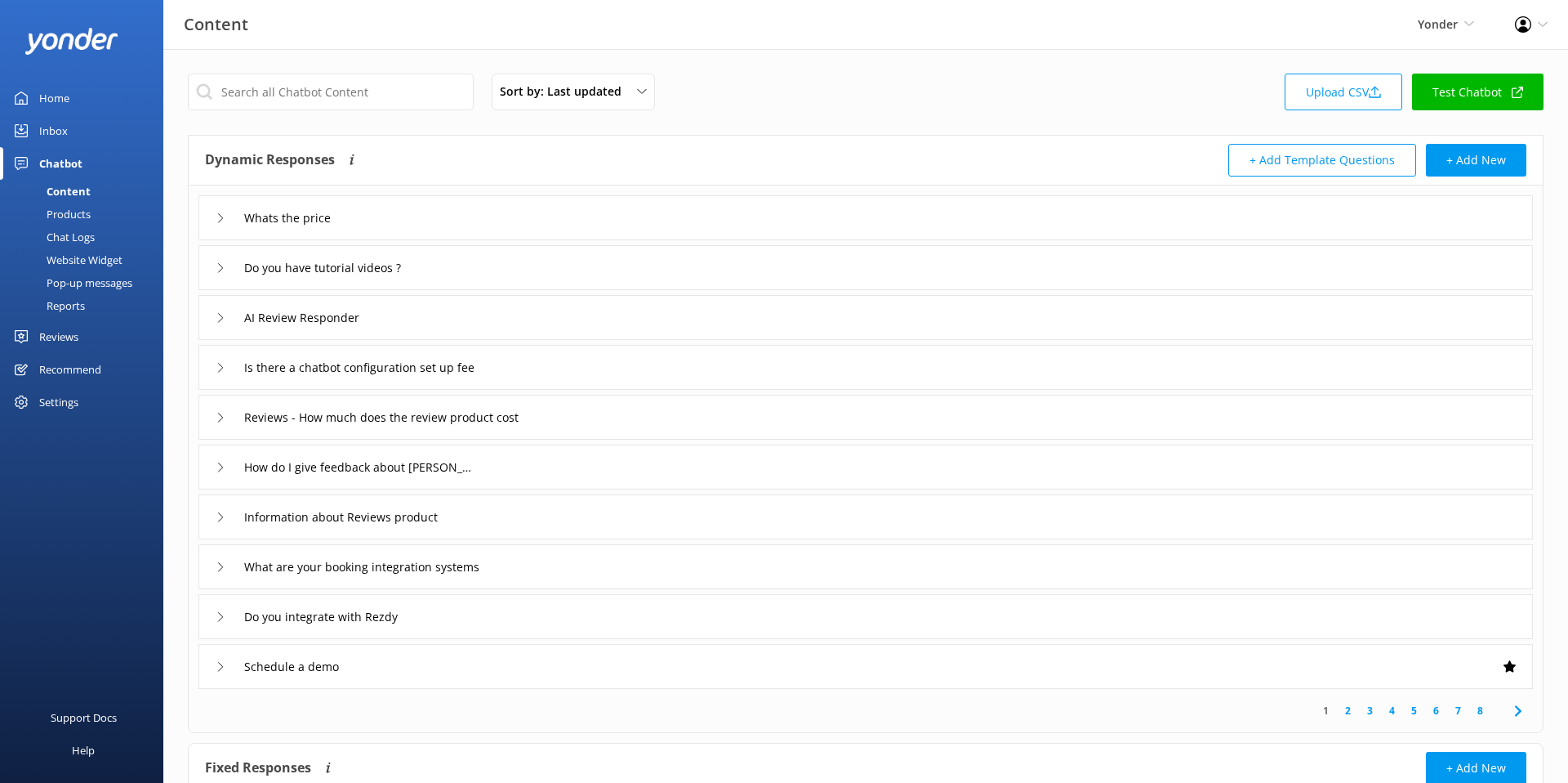
click at [697, 95] on div "Sort by: Last updated Title (A-Z) Last updated Upload CSV Test Chatbot" at bounding box center [866, 97] width 1356 height 47
click at [605, 49] on div "Content Yonder Yonder Zipline Chipper's Adventure Co. Chad's River Rafting The …" at bounding box center [784, 25] width 1568 height 50
click at [543, 39] on div "Content Yonder Yonder Zipline Chipper's Adventure Co. Chad's River Rafting The …" at bounding box center [784, 24] width 1568 height 49
drag, startPoint x: 783, startPoint y: 119, endPoint x: 485, endPoint y: 5, distance: 319.1
click at [755, 89] on div "Sort by: Last updated Title (A-Z) Last updated Upload CSV Test Chatbot Dynamic …" at bounding box center [866, 563] width 1405 height 1028
